Goal: Information Seeking & Learning: Check status

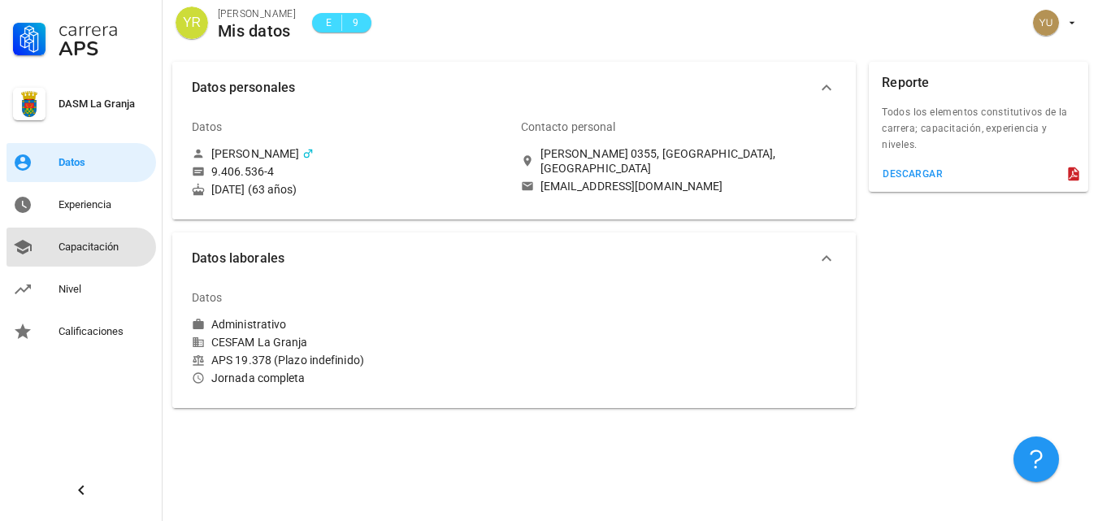
click at [80, 243] on div "Capacitación" at bounding box center [104, 247] width 91 height 13
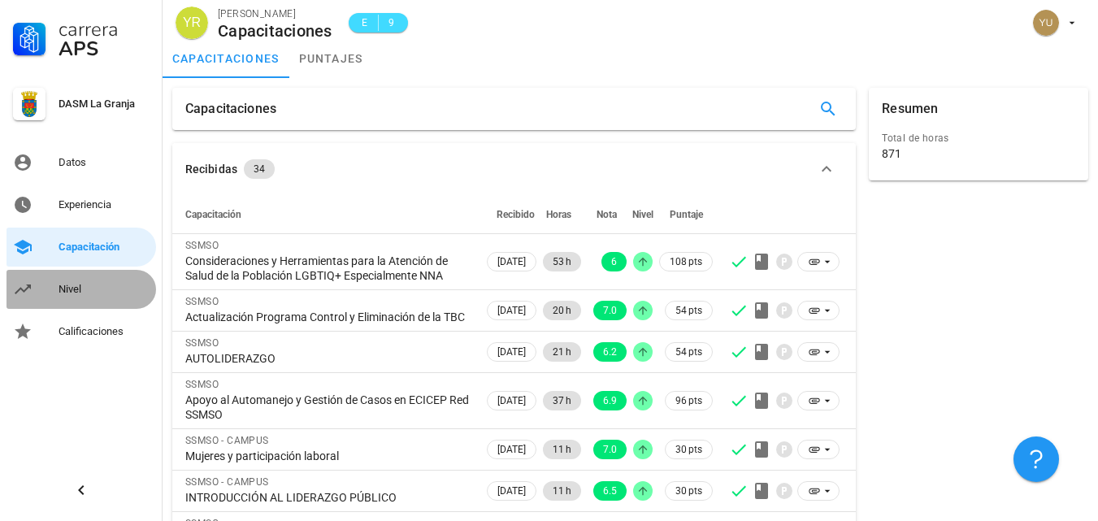
click at [89, 285] on div "Nivel" at bounding box center [104, 289] width 91 height 13
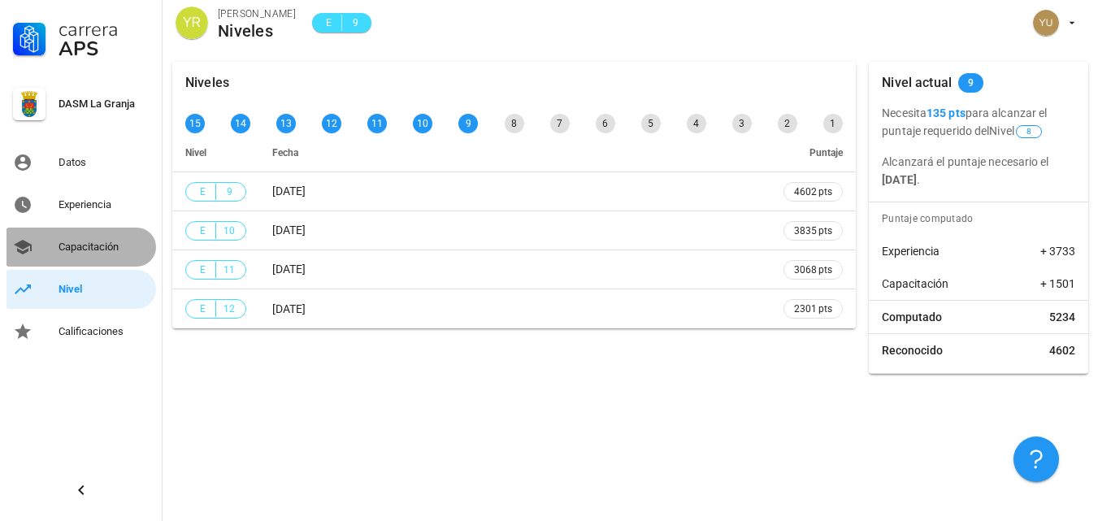
click at [84, 241] on div "Capacitación" at bounding box center [104, 247] width 91 height 13
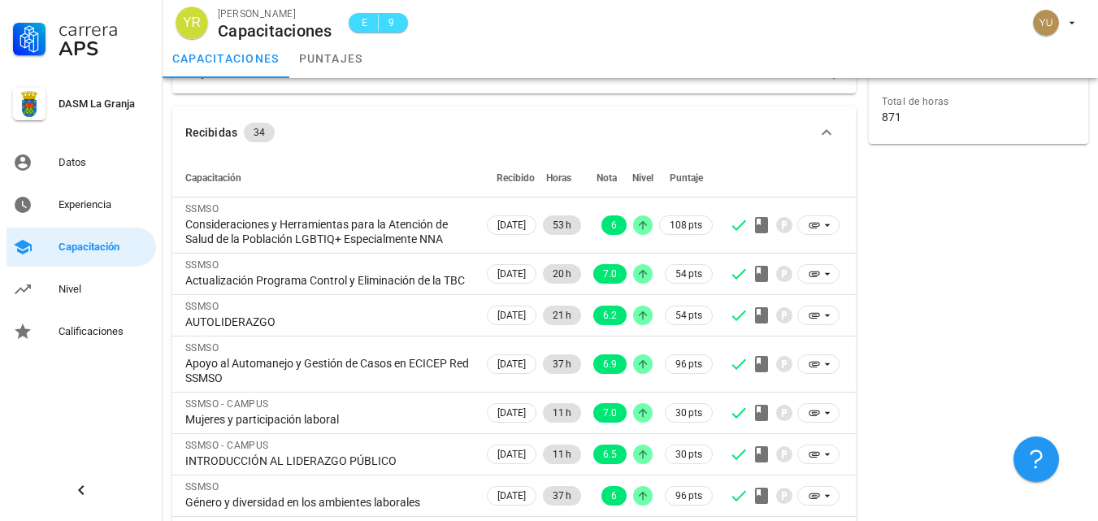
scroll to position [14, 0]
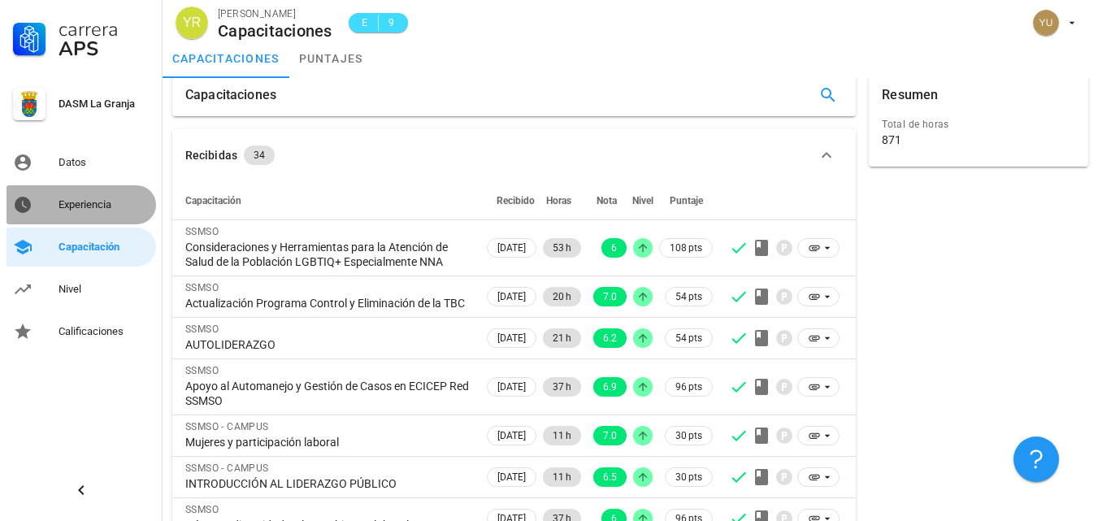
click at [85, 205] on div "Experiencia" at bounding box center [104, 204] width 91 height 13
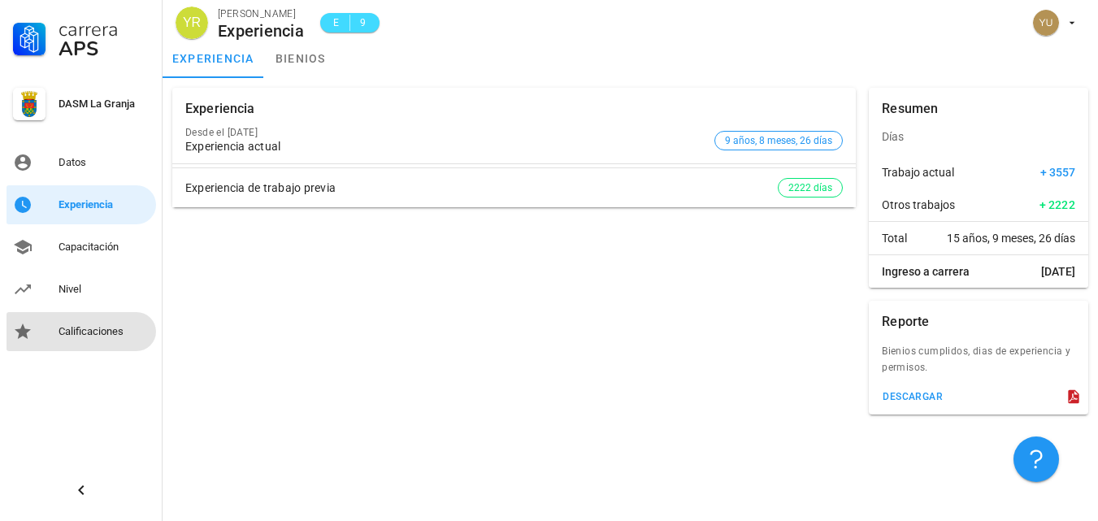
click at [85, 334] on div "Calificaciones" at bounding box center [104, 331] width 91 height 13
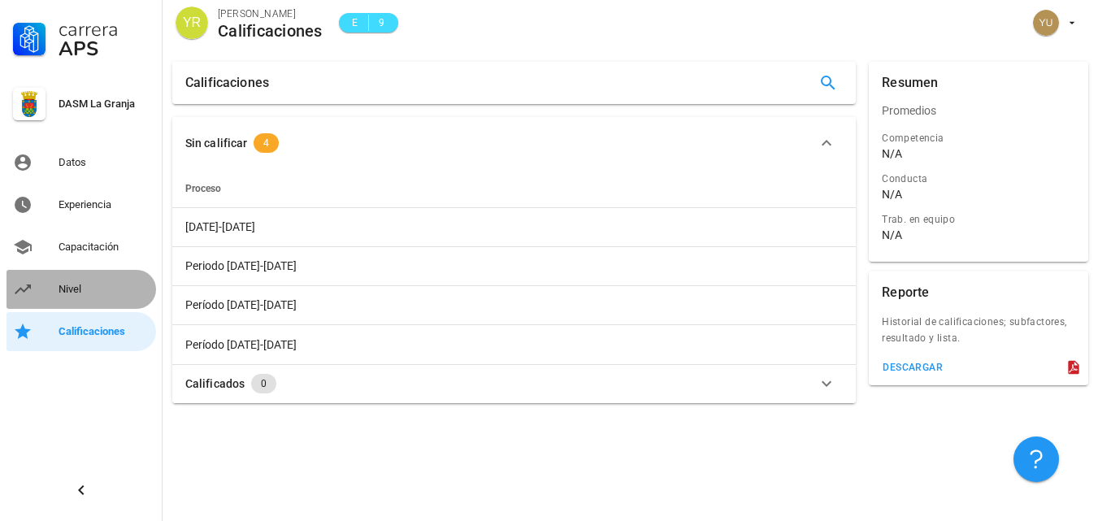
click at [75, 281] on div "Nivel" at bounding box center [104, 289] width 91 height 26
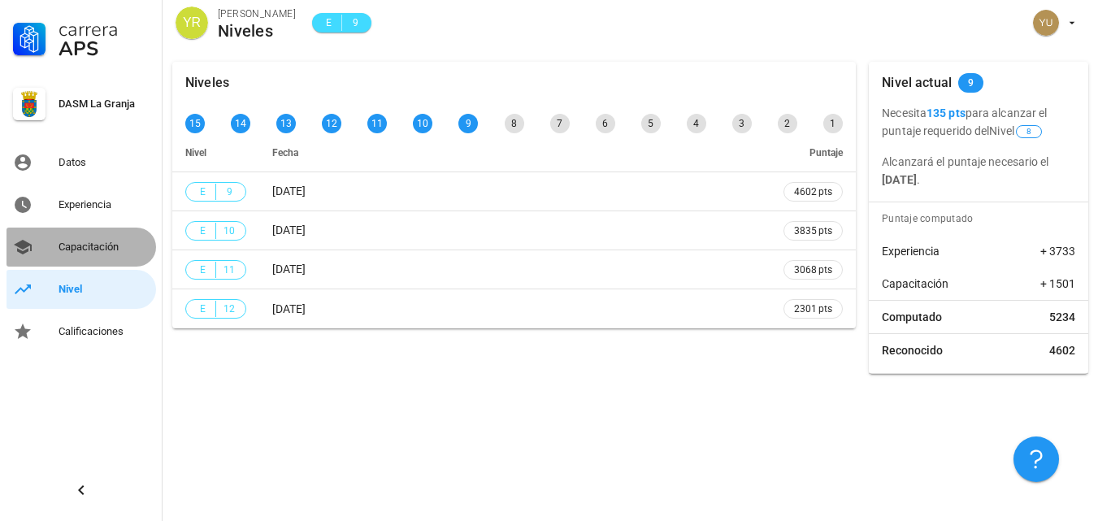
click at [75, 251] on div "Capacitación" at bounding box center [104, 247] width 91 height 13
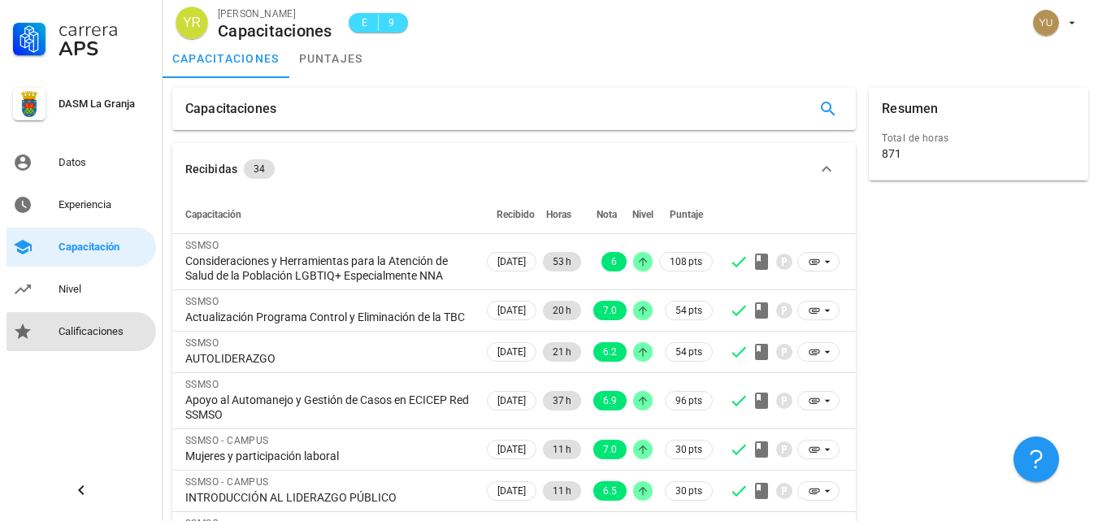
click at [95, 329] on div "Calificaciones" at bounding box center [104, 331] width 91 height 13
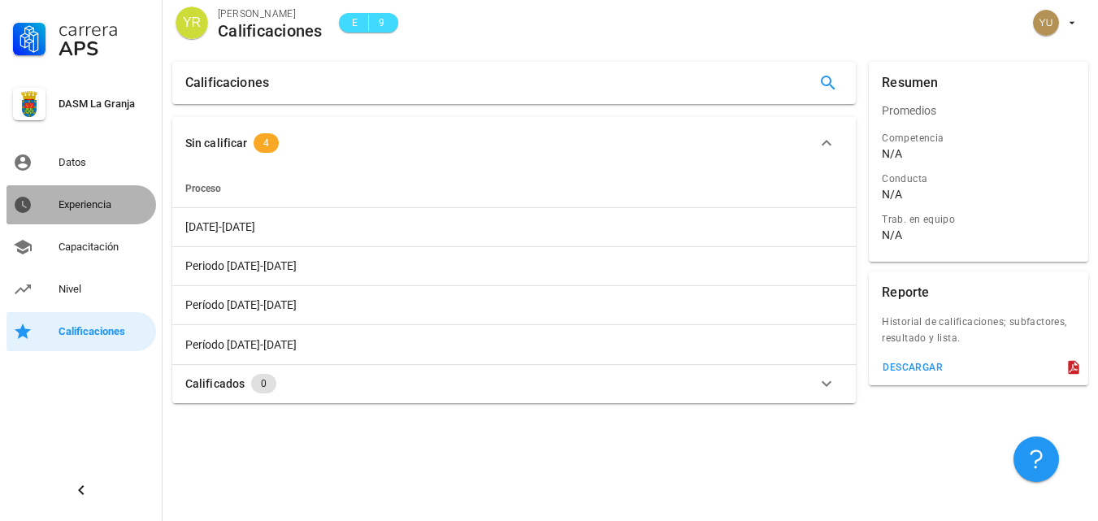
click at [93, 205] on div "Experiencia" at bounding box center [104, 204] width 91 height 13
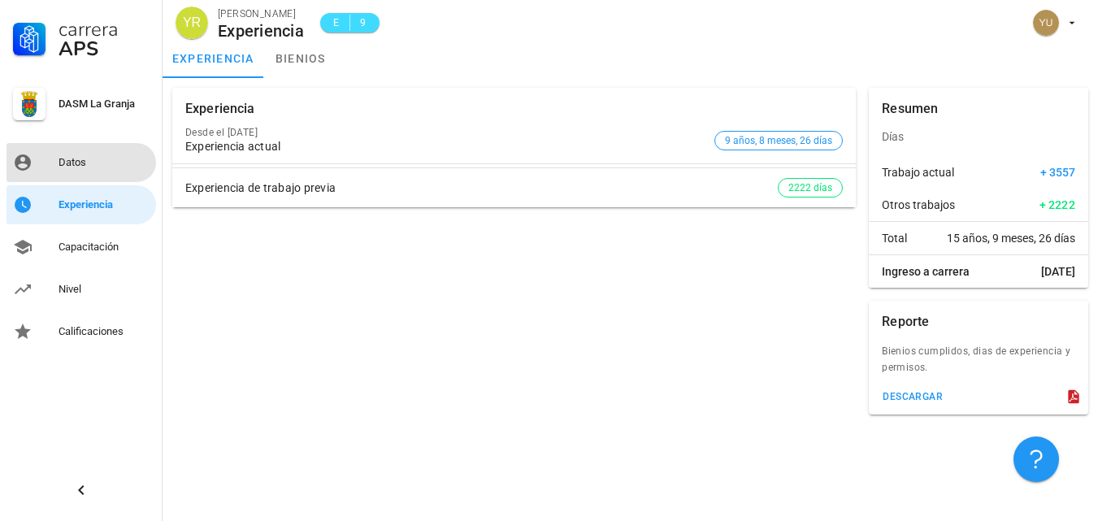
click at [69, 160] on div "Datos" at bounding box center [104, 162] width 91 height 13
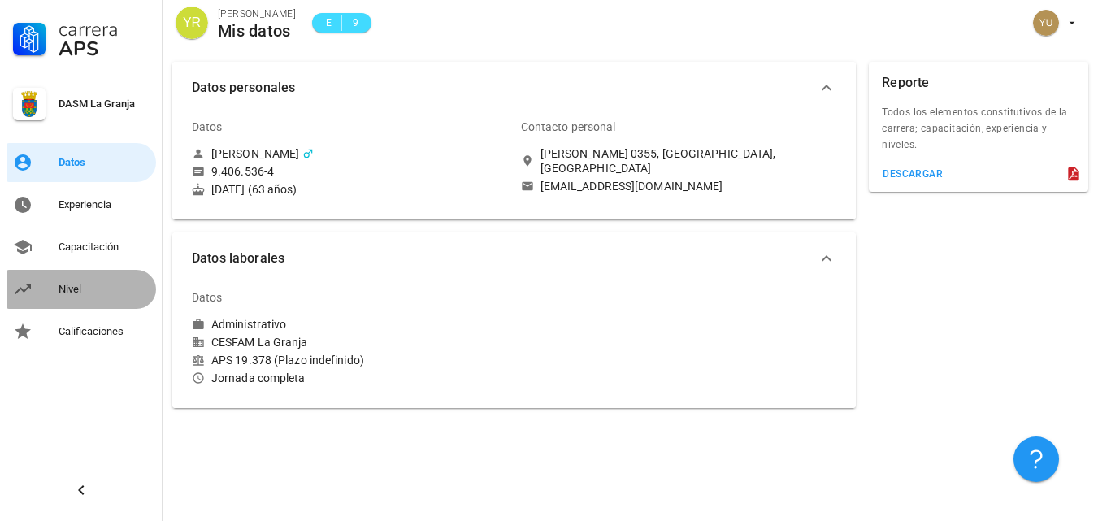
click at [68, 287] on div "Nivel" at bounding box center [104, 289] width 91 height 13
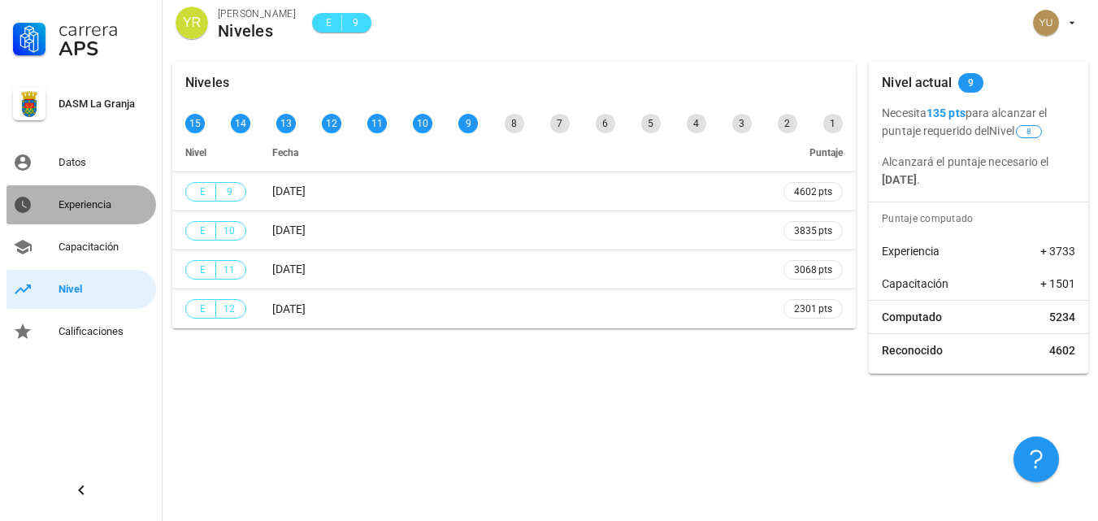
click at [74, 206] on div "Experiencia" at bounding box center [104, 204] width 91 height 13
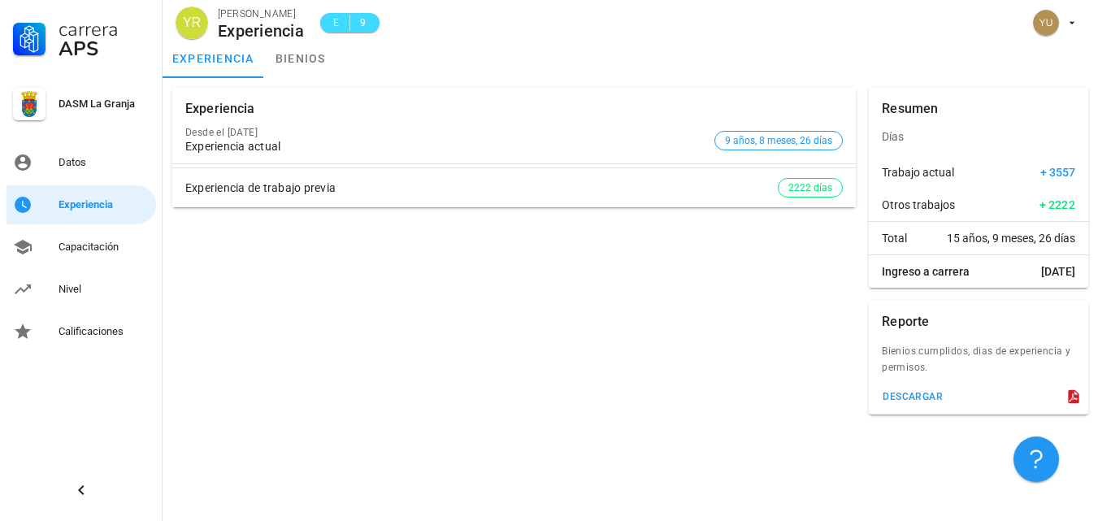
click at [1071, 394] on icon at bounding box center [1073, 397] width 11 height 14
click at [902, 393] on div "descargar" at bounding box center [912, 396] width 61 height 11
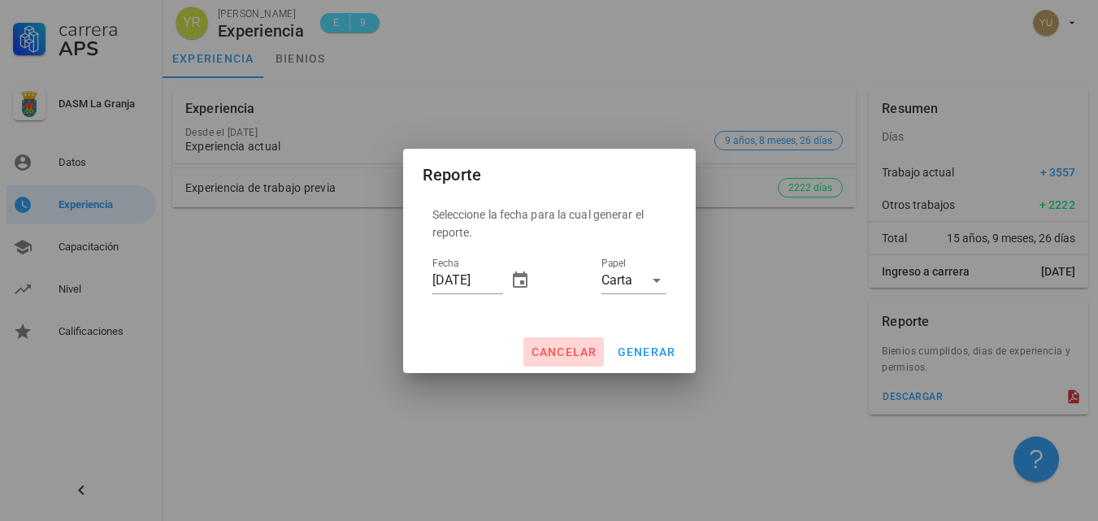
click at [567, 349] on span "cancelar" at bounding box center [563, 352] width 67 height 13
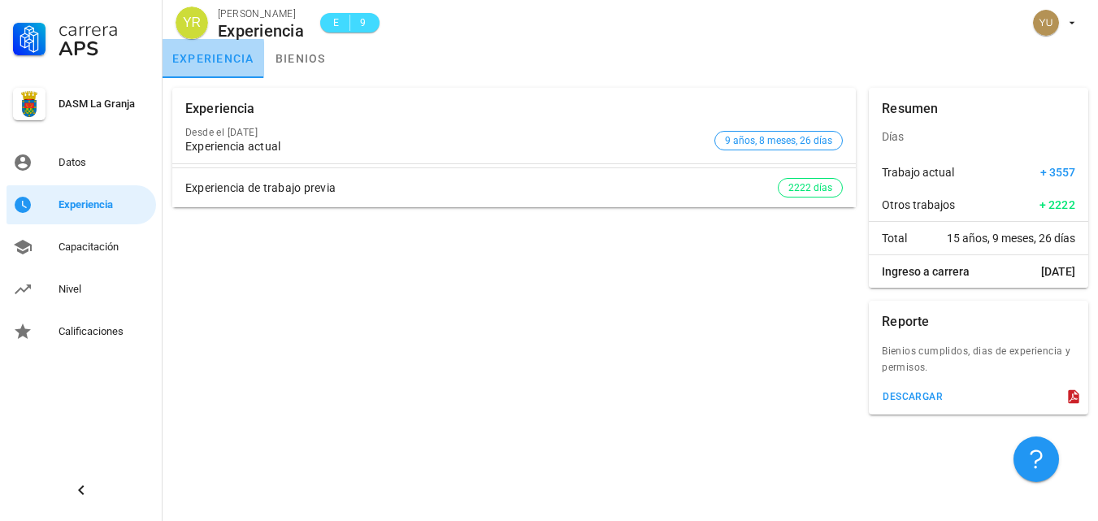
click at [219, 56] on link "experiencia" at bounding box center [214, 58] width 102 height 39
click at [306, 54] on link "bienios" at bounding box center [300, 58] width 73 height 39
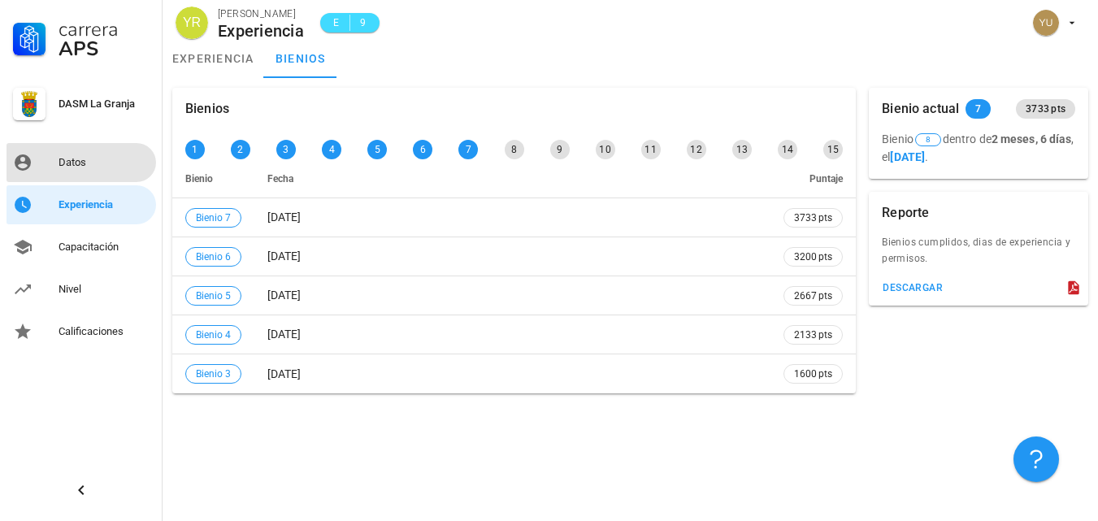
click at [64, 162] on div "Datos" at bounding box center [104, 162] width 91 height 13
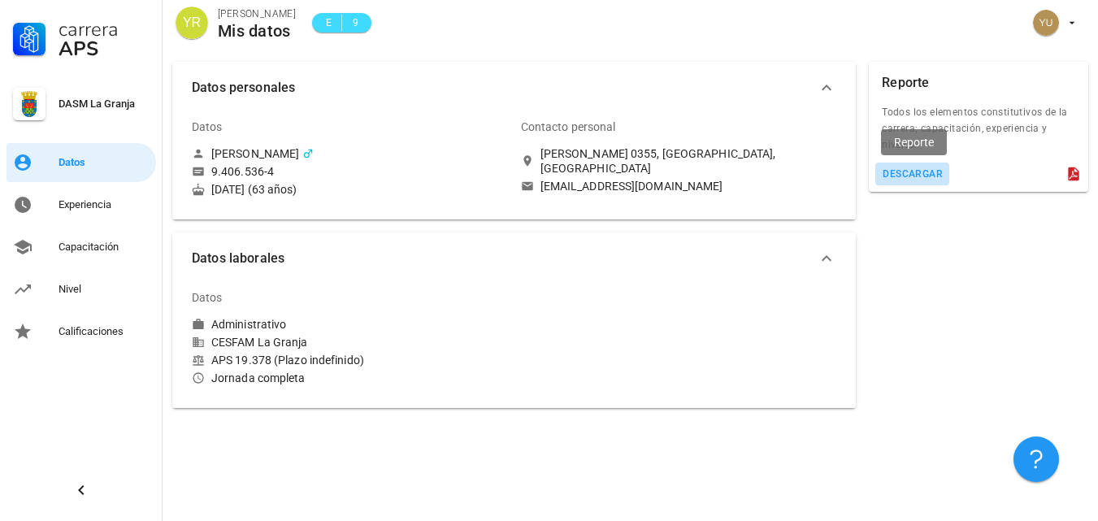
click at [902, 168] on div "descargar" at bounding box center [912, 173] width 61 height 11
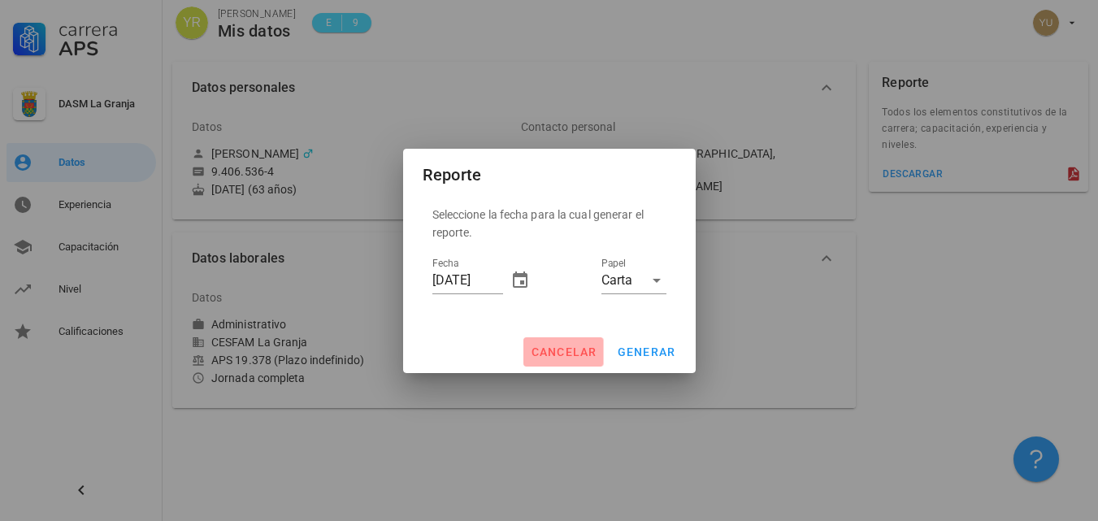
click at [559, 348] on span "cancelar" at bounding box center [563, 352] width 67 height 13
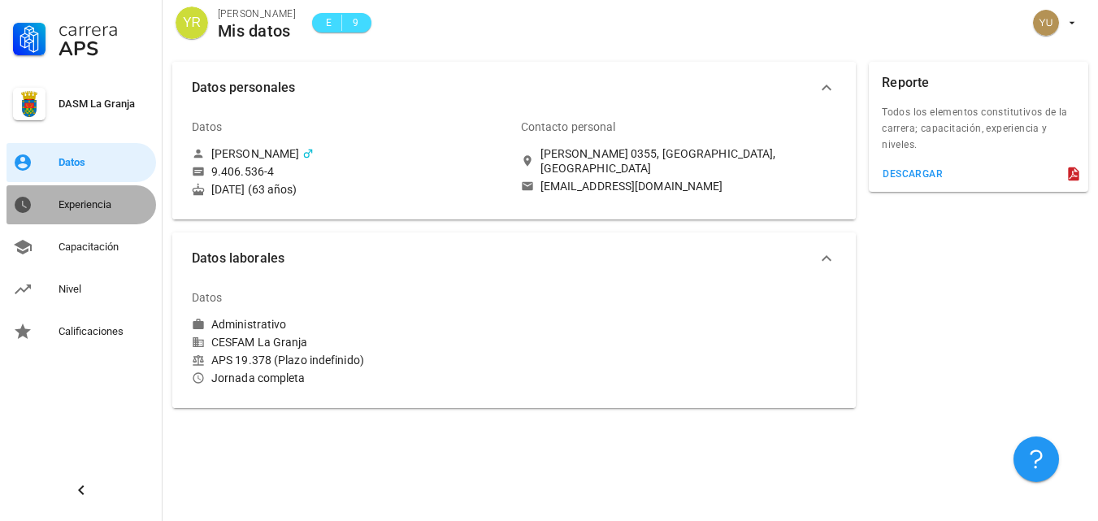
click at [84, 198] on div "Experiencia" at bounding box center [104, 204] width 91 height 13
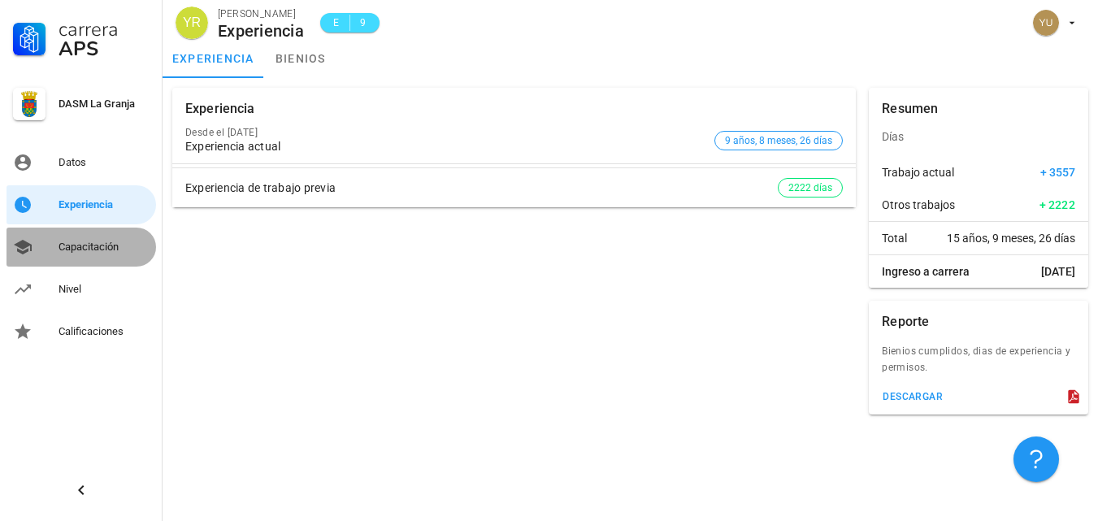
click at [85, 246] on div "Capacitación" at bounding box center [104, 247] width 91 height 13
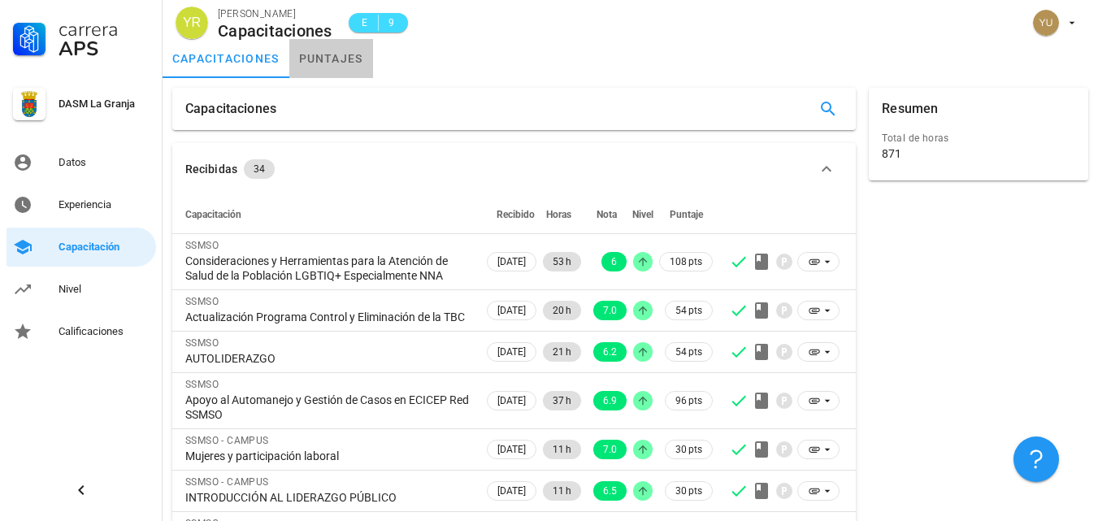
click at [334, 53] on link "puntajes" at bounding box center [331, 58] width 84 height 39
